Goal: Complete application form

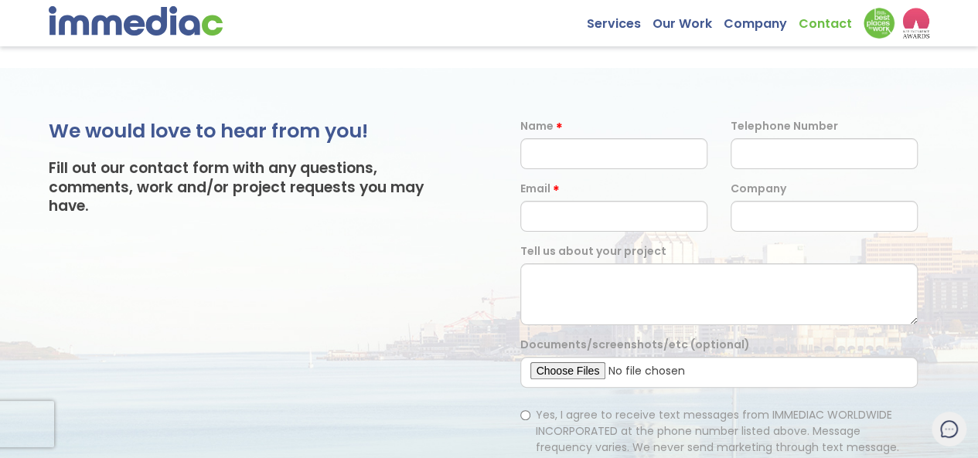
scroll to position [59, 0]
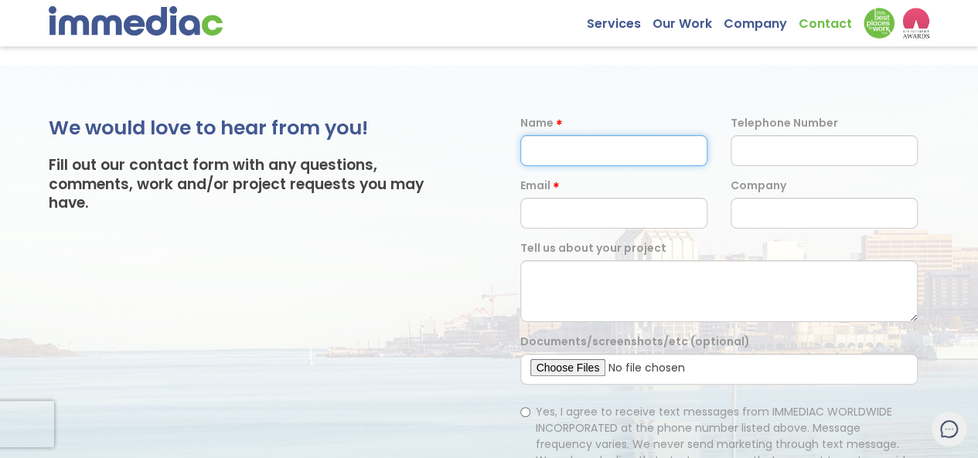
drag, startPoint x: 555, startPoint y: 115, endPoint x: 595, endPoint y: 132, distance: 43.6
click at [555, 135] on input "text" at bounding box center [613, 150] width 187 height 31
type input "[PERSON_NAME]"
type input "6515056830"
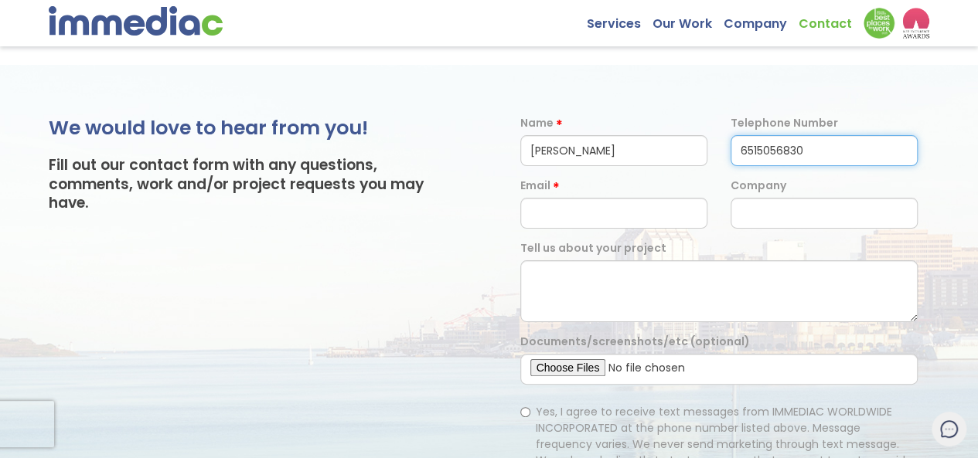
type input "[EMAIL_ADDRESS][DOMAIN_NAME]"
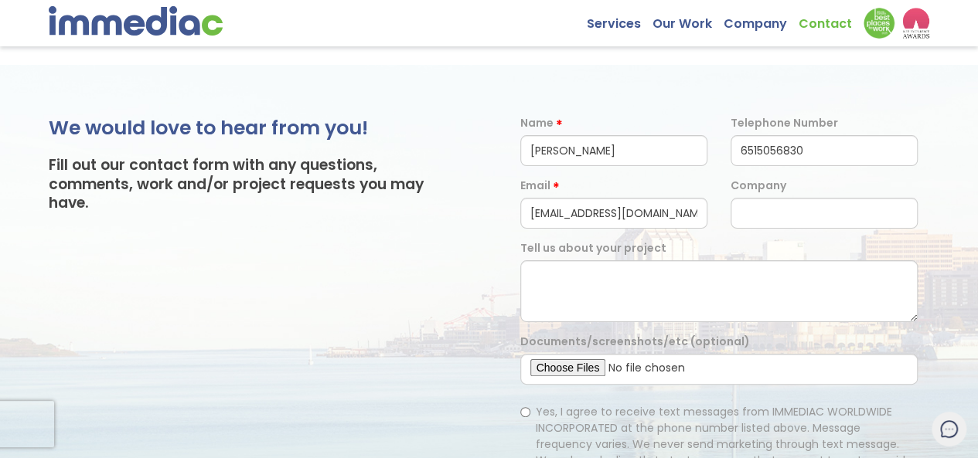
type input "Pixelcomits"
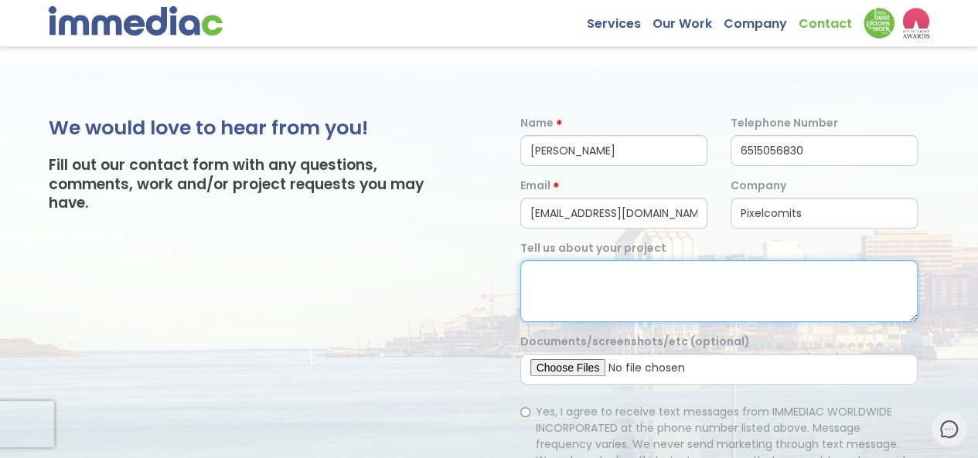
click at [608, 270] on textarea at bounding box center [718, 291] width 397 height 62
paste textarea "I own my own digital marketing firm - [DOMAIN_NAME] We do some kickass work, ch…"
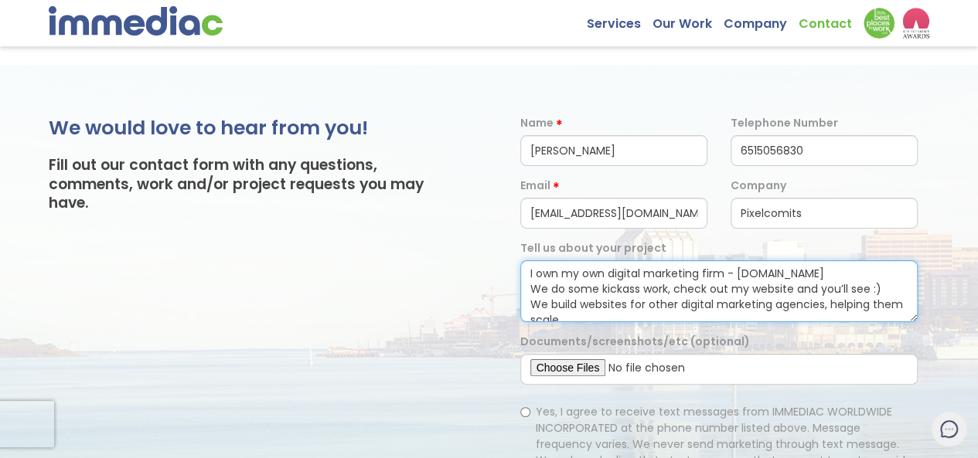
scroll to position [82, 0]
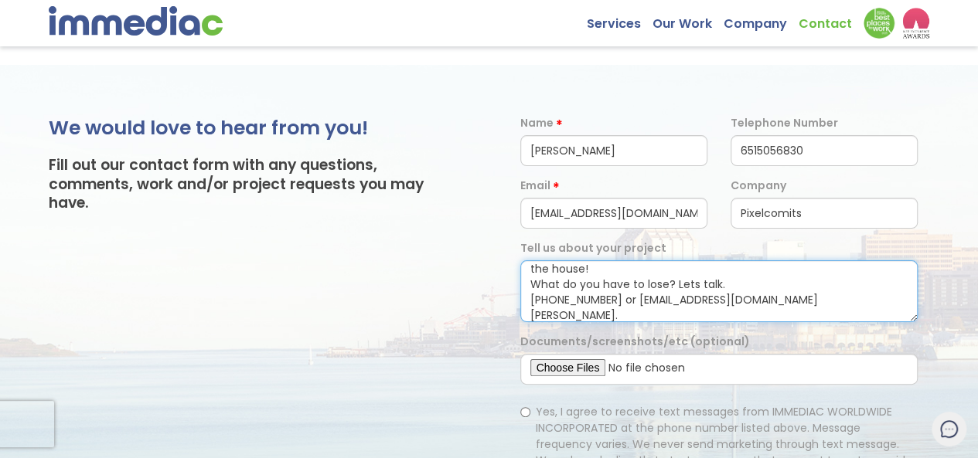
type textarea "I own my own digital marketing firm - [DOMAIN_NAME] We do some kickass work, ch…"
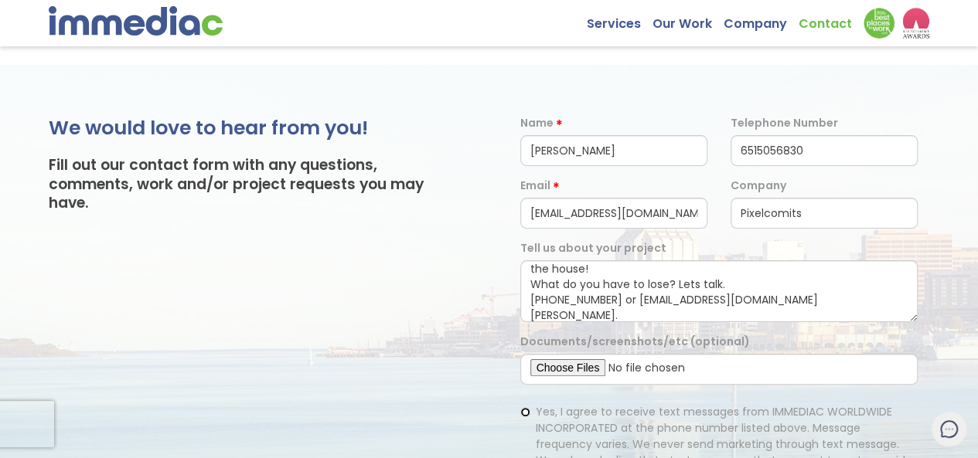
click at [526, 407] on input "Yes, I agree to receive text messages from IMMEDIAC WORLDWIDE INCORPORATED at t…" at bounding box center [525, 412] width 10 height 10
radio input "true"
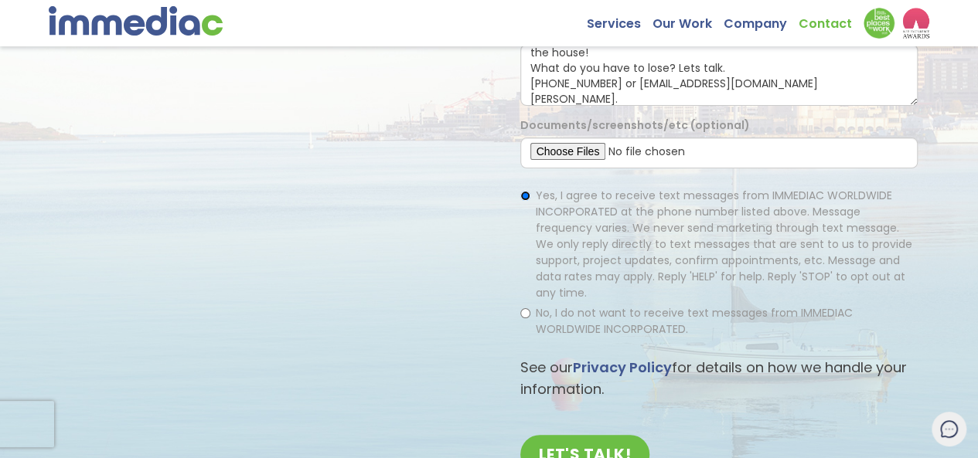
scroll to position [280, 0]
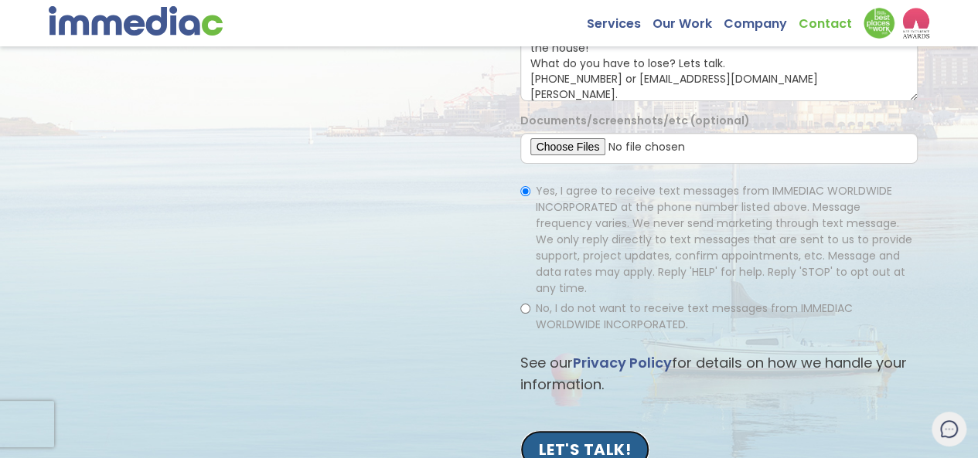
click at [570, 431] on input "LET'S TALK!" at bounding box center [585, 450] width 130 height 39
